Goal: Task Accomplishment & Management: Manage account settings

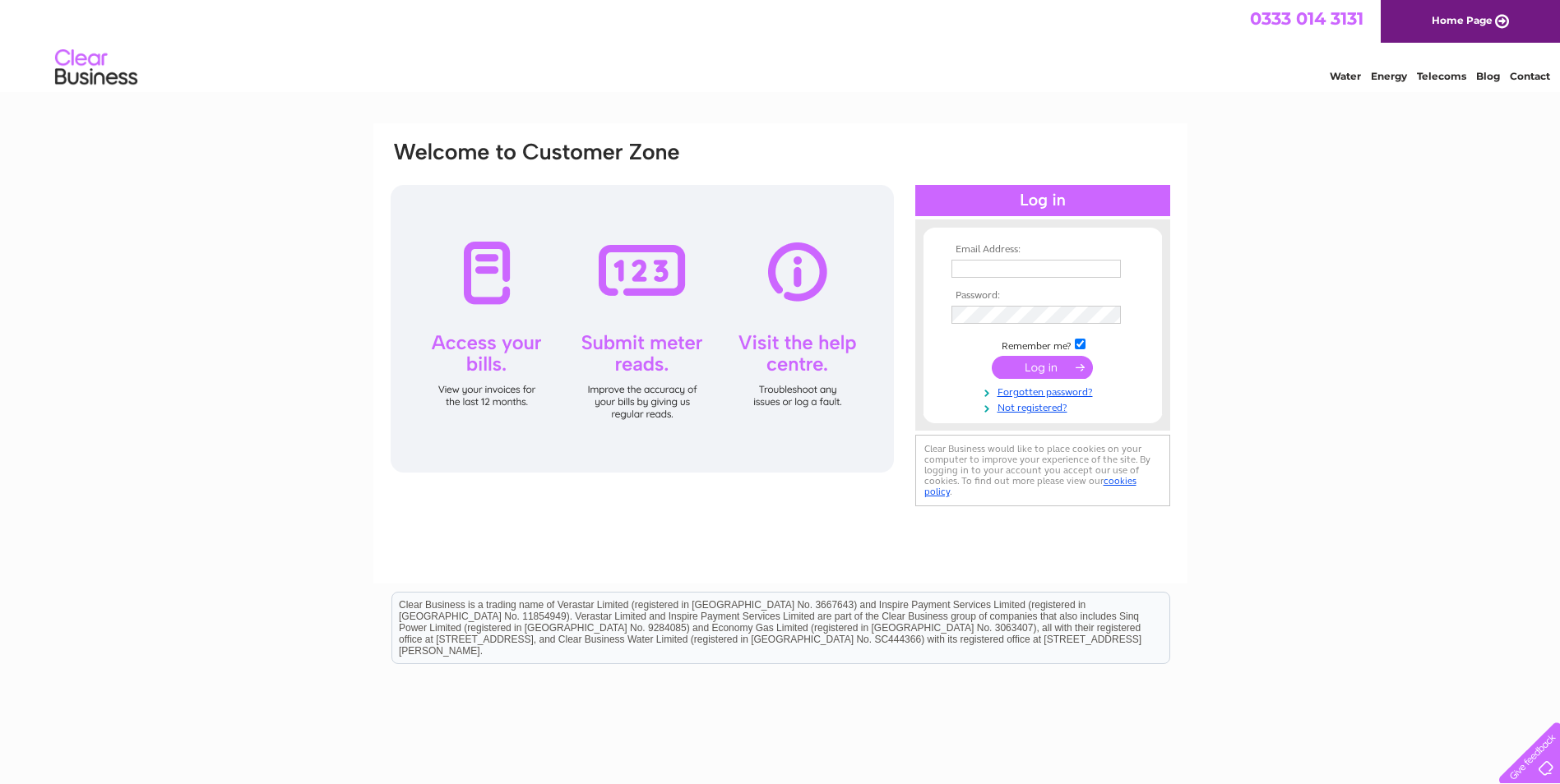
type input "john@lsselectrical.co.uk"
click at [1035, 359] on input "submit" at bounding box center [1042, 367] width 101 height 23
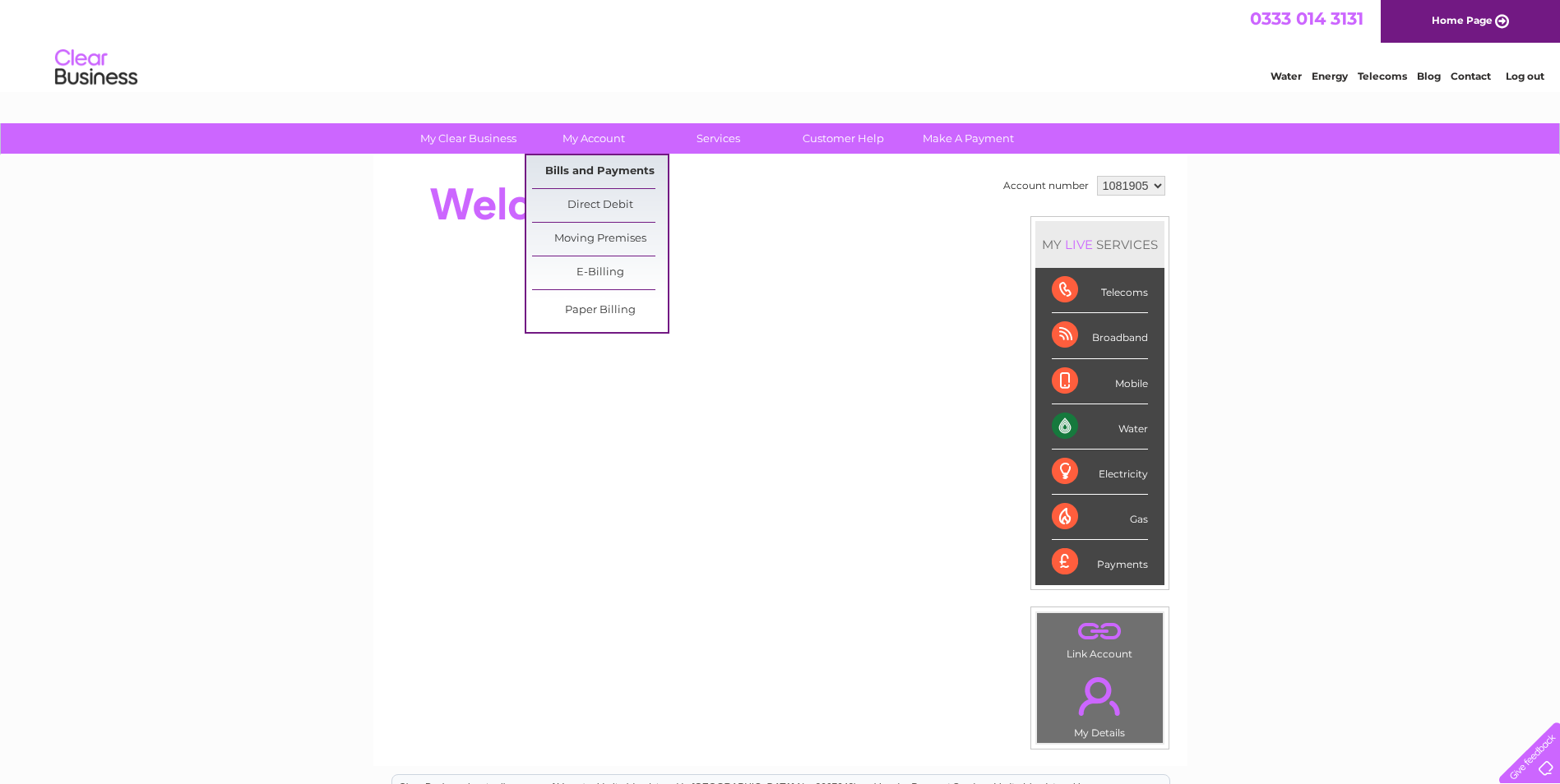
click at [594, 166] on link "Bills and Payments" at bounding box center [600, 171] width 135 height 33
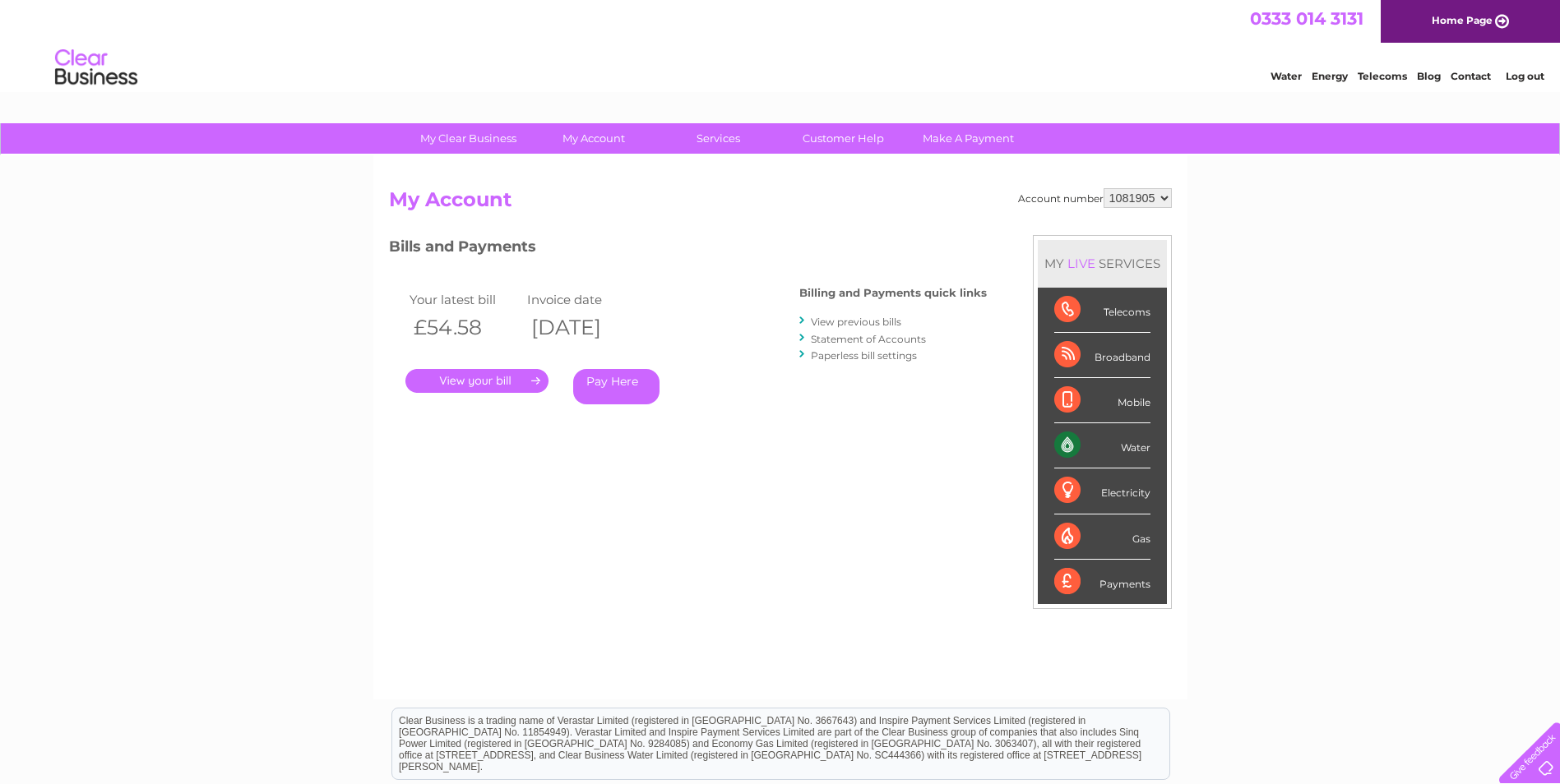
click at [458, 379] on link "." at bounding box center [477, 381] width 143 height 24
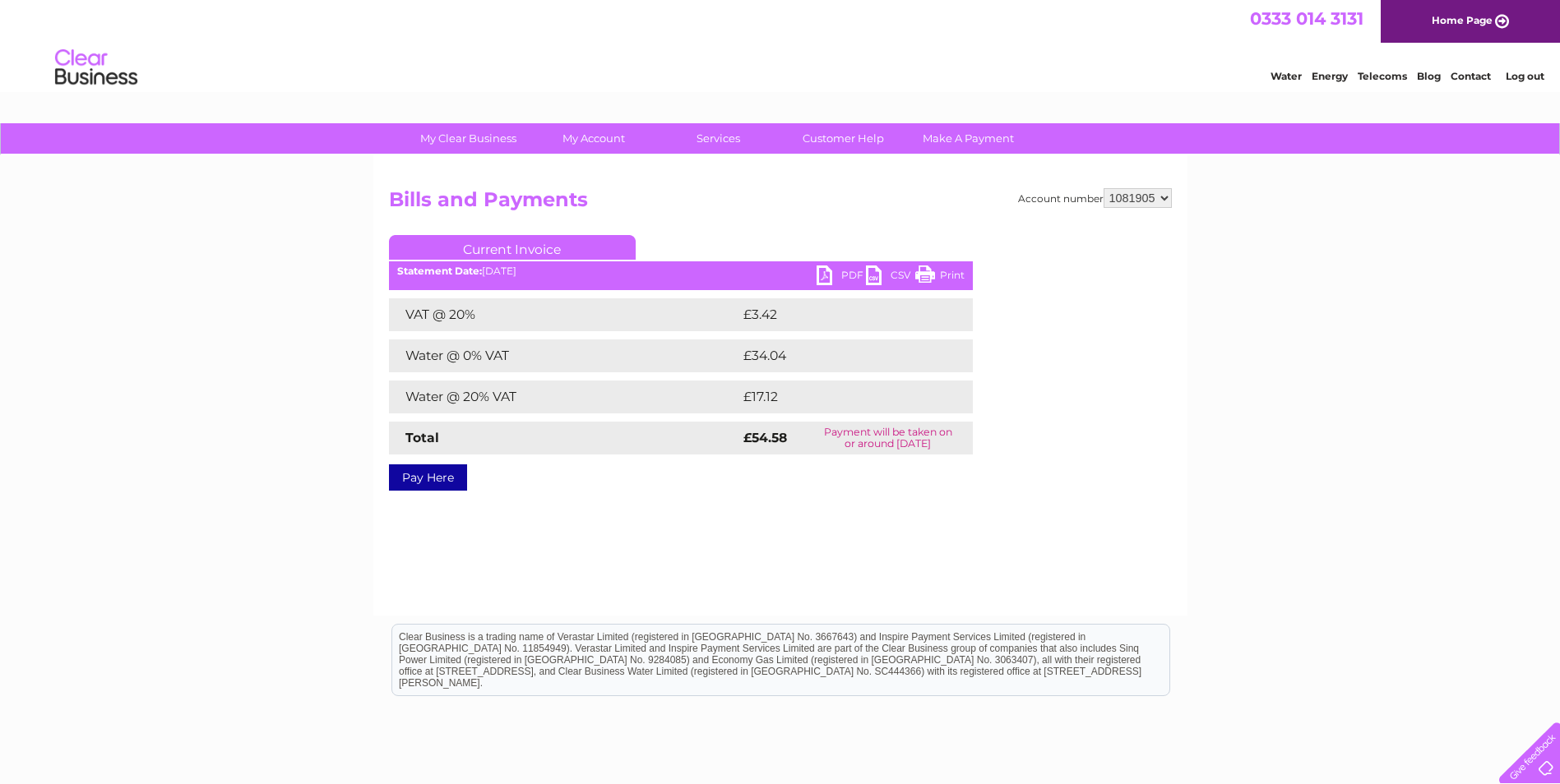
click at [832, 273] on link "PDF" at bounding box center [841, 277] width 49 height 24
click at [1530, 72] on link "Log out" at bounding box center [1525, 76] width 39 height 13
